Goal: Task Accomplishment & Management: Manage account settings

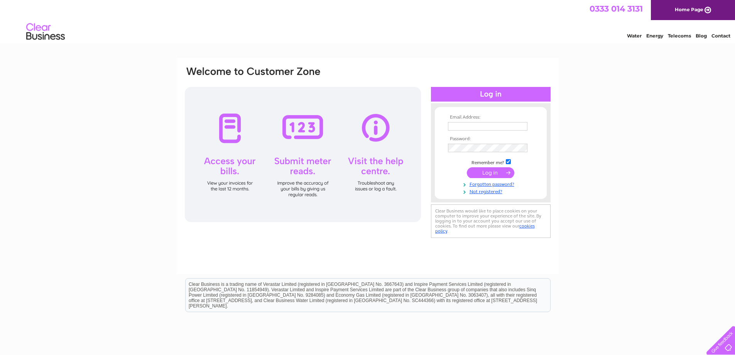
type input "johnrichards@fastnet.co.uk"
click at [482, 173] on input "submit" at bounding box center [490, 172] width 47 height 11
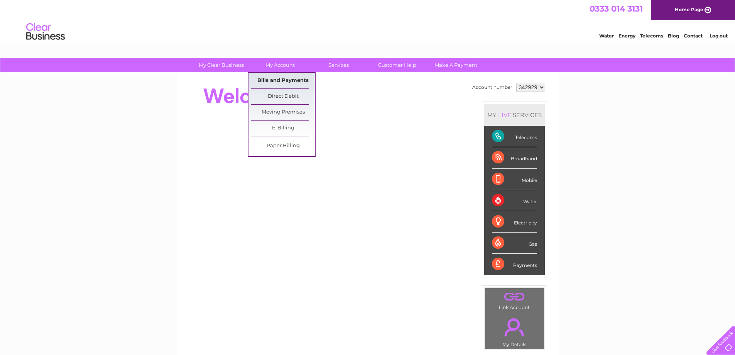
click at [272, 78] on link "Bills and Payments" at bounding box center [283, 80] width 64 height 15
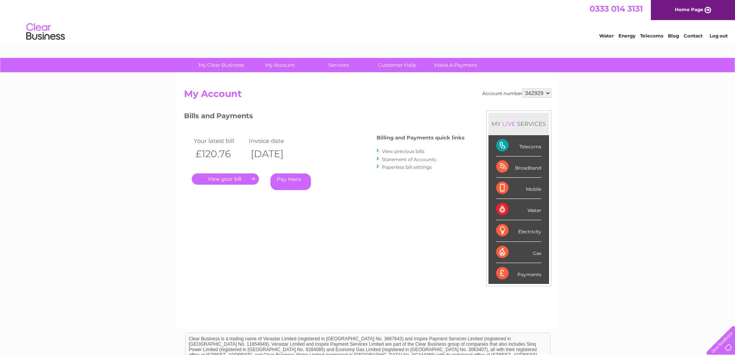
click at [223, 180] on link "." at bounding box center [225, 178] width 67 height 11
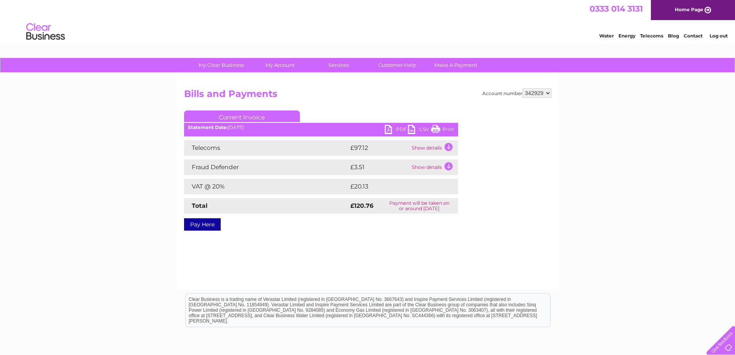
click at [387, 129] on link "PDF" at bounding box center [396, 130] width 23 height 11
